Goal: Task Accomplishment & Management: Use online tool/utility

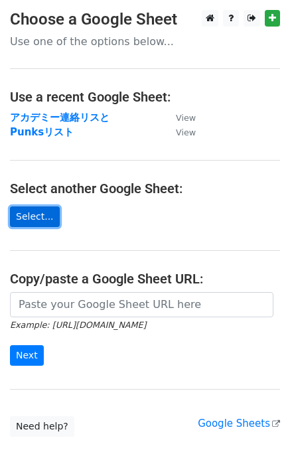
click at [42, 218] on link "Select..." at bounding box center [35, 216] width 50 height 21
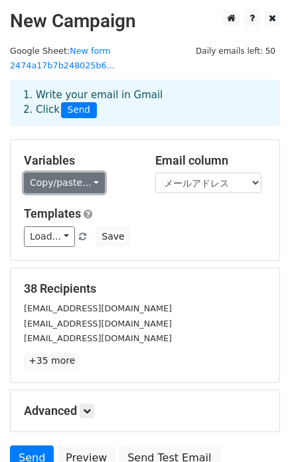
click at [52, 181] on link "Copy/paste..." at bounding box center [64, 183] width 81 height 21
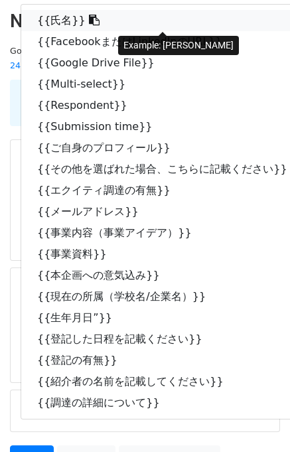
click at [59, 27] on link "{{氏名}}" at bounding box center [169, 20] width 296 height 21
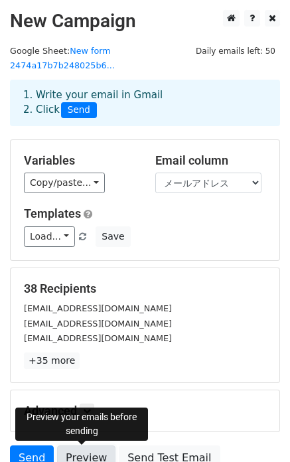
click at [77, 451] on link "Preview" at bounding box center [86, 457] width 58 height 25
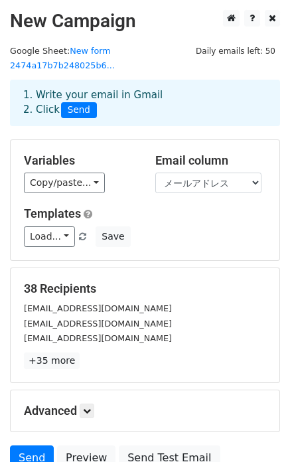
scroll to position [121, 0]
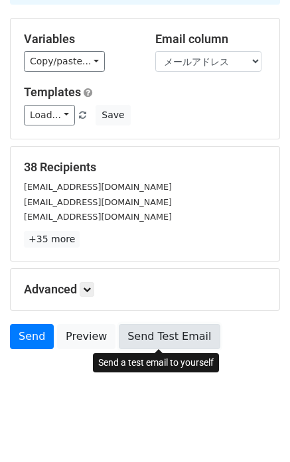
click at [146, 343] on link "Send Test Email" at bounding box center [169, 336] width 101 height 25
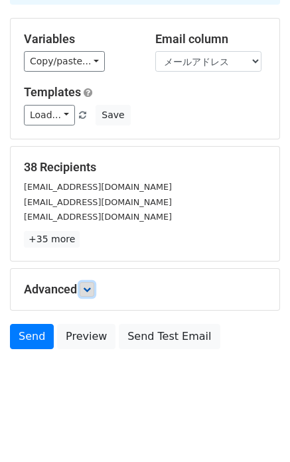
click at [84, 288] on link at bounding box center [87, 289] width 15 height 15
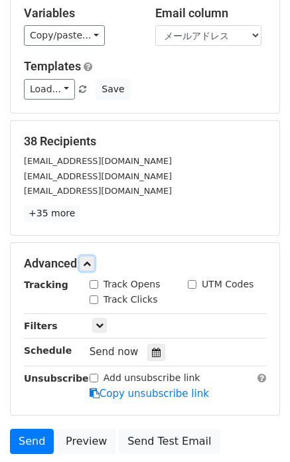
scroll to position [179, 0]
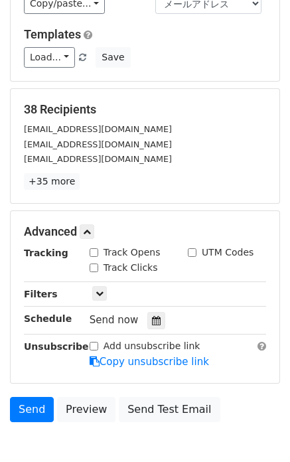
click at [93, 255] on input "Track Opens" at bounding box center [94, 252] width 9 height 9
checkbox input "true"
click at [93, 266] on input "Track Clicks" at bounding box center [94, 268] width 9 height 9
checkbox input "true"
click at [190, 252] on input "UTM Codes" at bounding box center [192, 252] width 9 height 9
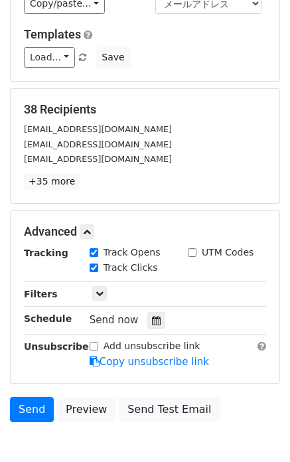
checkbox input "true"
click at [103, 289] on icon at bounding box center [100, 293] width 8 height 8
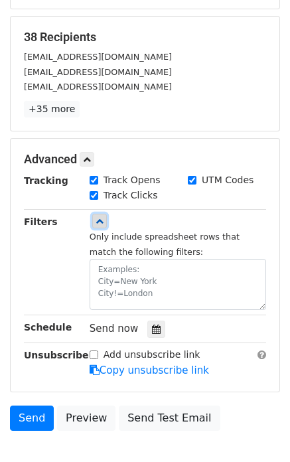
scroll to position [299, 0]
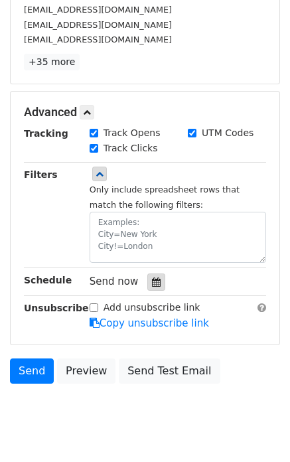
click at [154, 285] on icon at bounding box center [156, 281] width 9 height 9
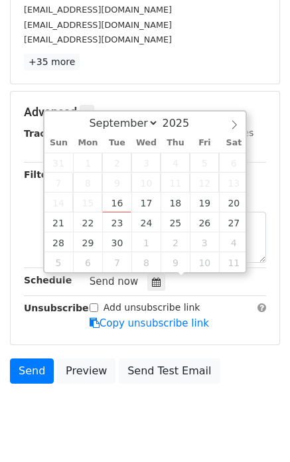
click at [258, 358] on div "Send Preview Send Test Email" at bounding box center [145, 374] width 290 height 32
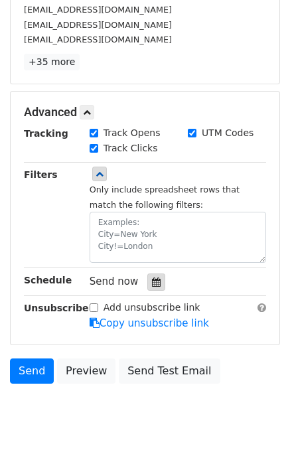
click at [155, 279] on icon at bounding box center [156, 281] width 9 height 9
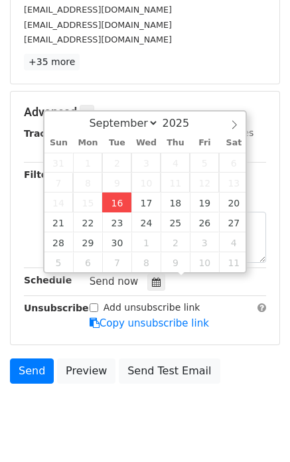
type input "[DATE] 15:36"
type input "03"
type input "36"
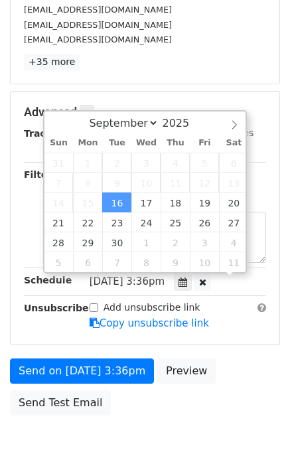
scroll to position [1, 0]
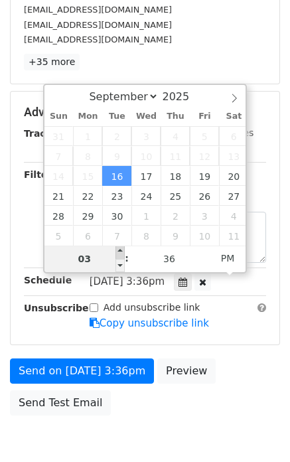
type input "[DATE] 16:36"
type input "04"
click at [120, 253] on span at bounding box center [119, 252] width 9 height 13
type input "[DATE] 17:36"
type input "05"
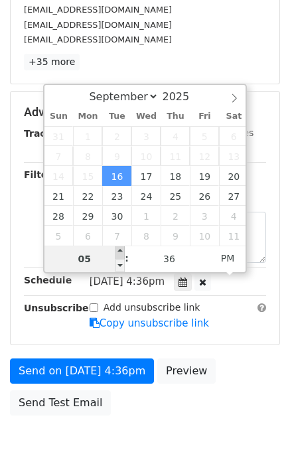
click at [120, 253] on span at bounding box center [119, 252] width 9 height 13
type input "[DATE] 16:36"
type input "04"
click at [119, 263] on span at bounding box center [119, 265] width 9 height 13
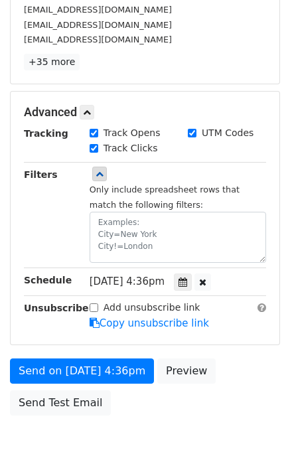
click at [240, 356] on form "Variables Copy/paste... {{氏名}} {{FacebookまたはLinkedInのURL}} {{Google Drive File}…" at bounding box center [145, 131] width 270 height 581
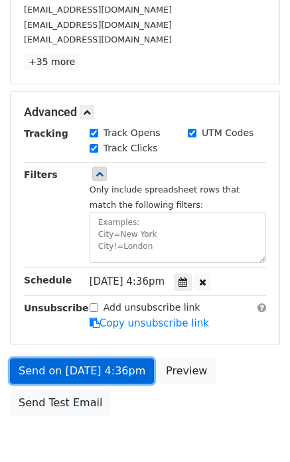
click at [123, 376] on link "Send on [DATE] 4:36pm" at bounding box center [82, 370] width 144 height 25
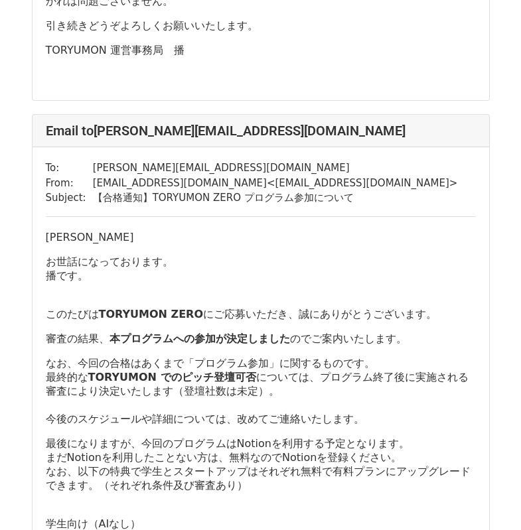
scroll to position [23544, 0]
